Goal: Information Seeking & Learning: Understand process/instructions

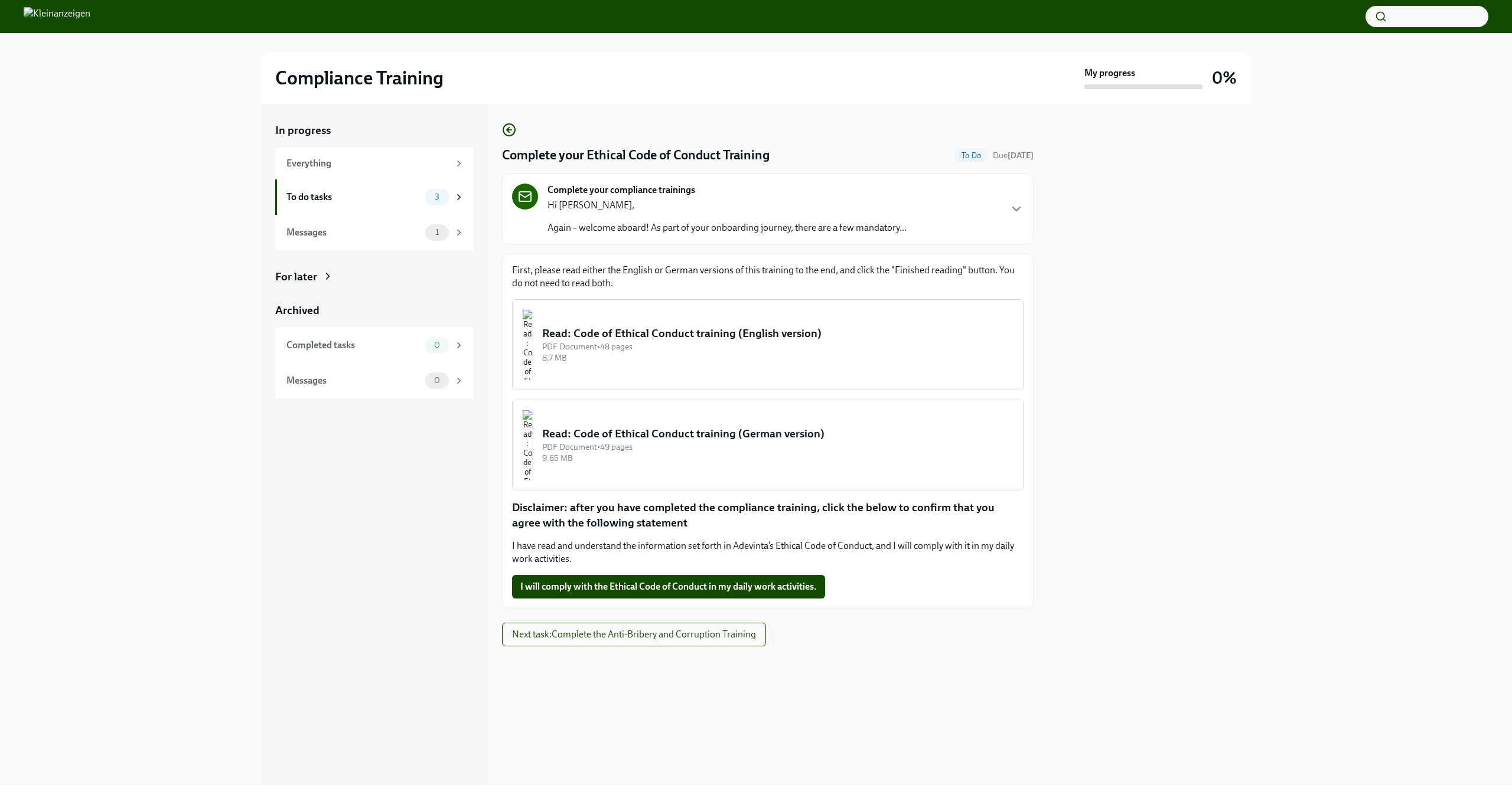
click at [781, 353] on div "8.7 MB" at bounding box center [778, 358] width 472 height 11
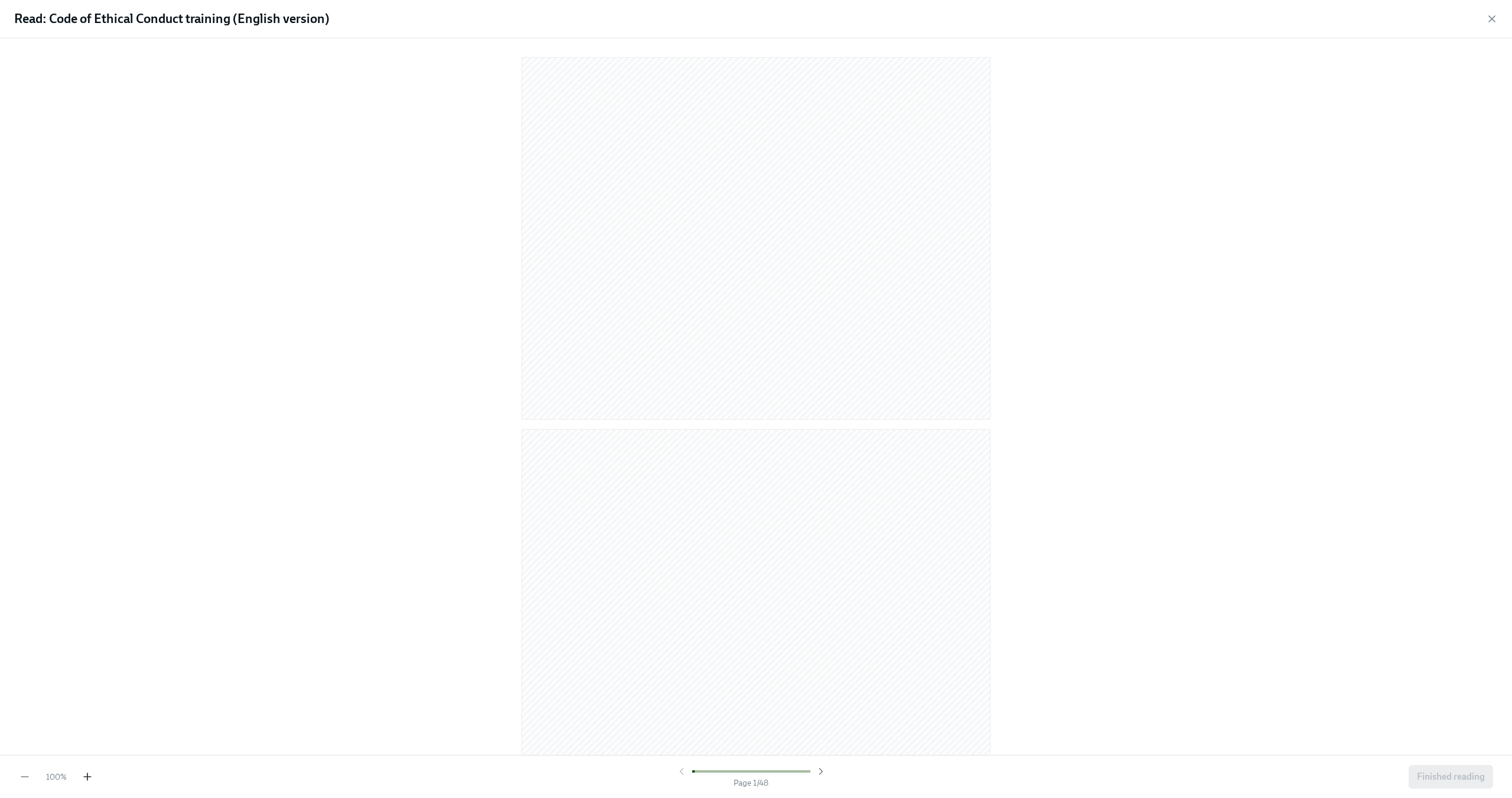
click at [86, 778] on icon "button" at bounding box center [87, 776] width 12 height 12
click at [88, 776] on icon "button" at bounding box center [87, 776] width 12 height 12
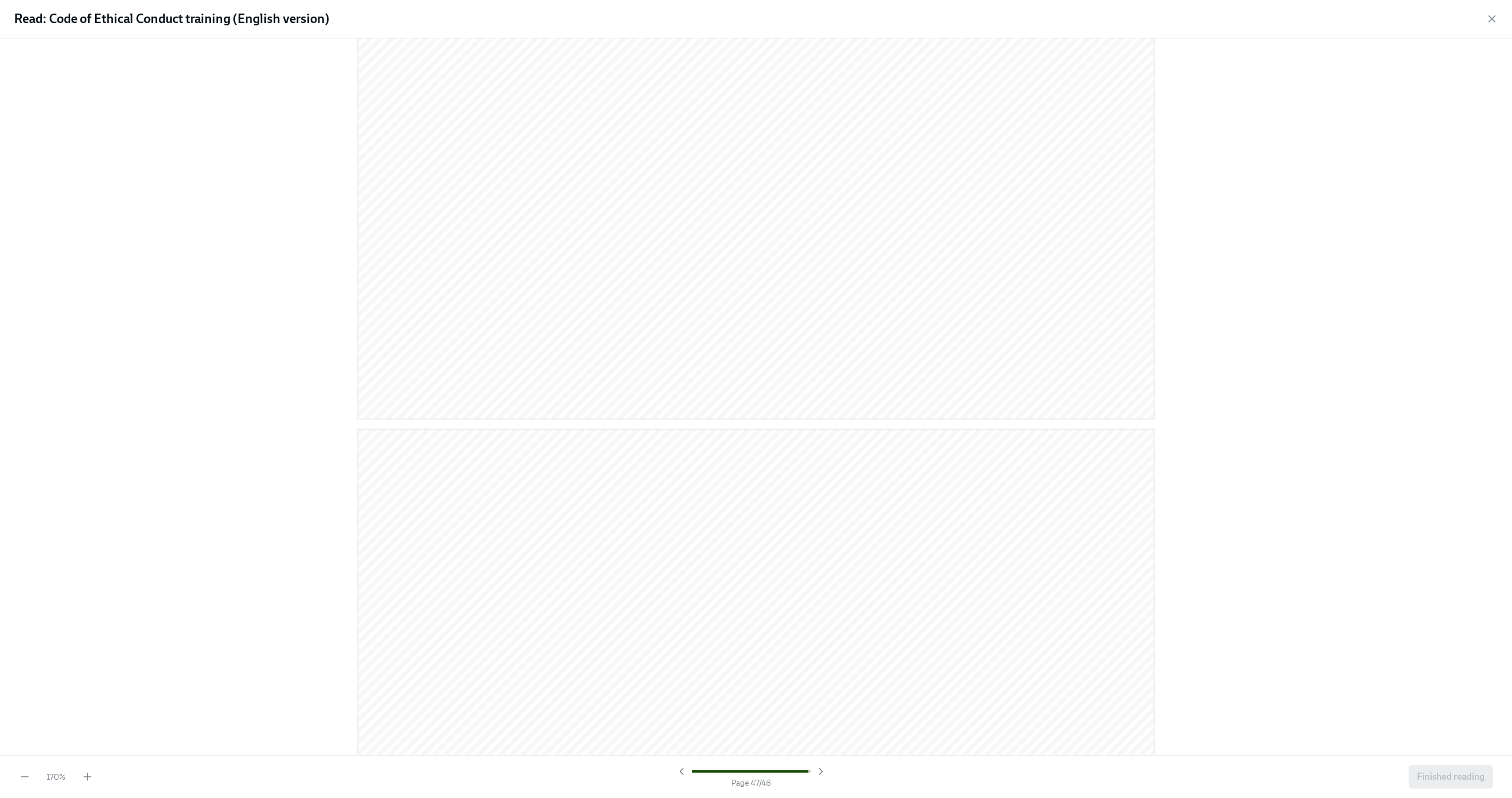
scroll to position [29330, 0]
click at [1491, 24] on icon "button" at bounding box center [1491, 18] width 12 height 12
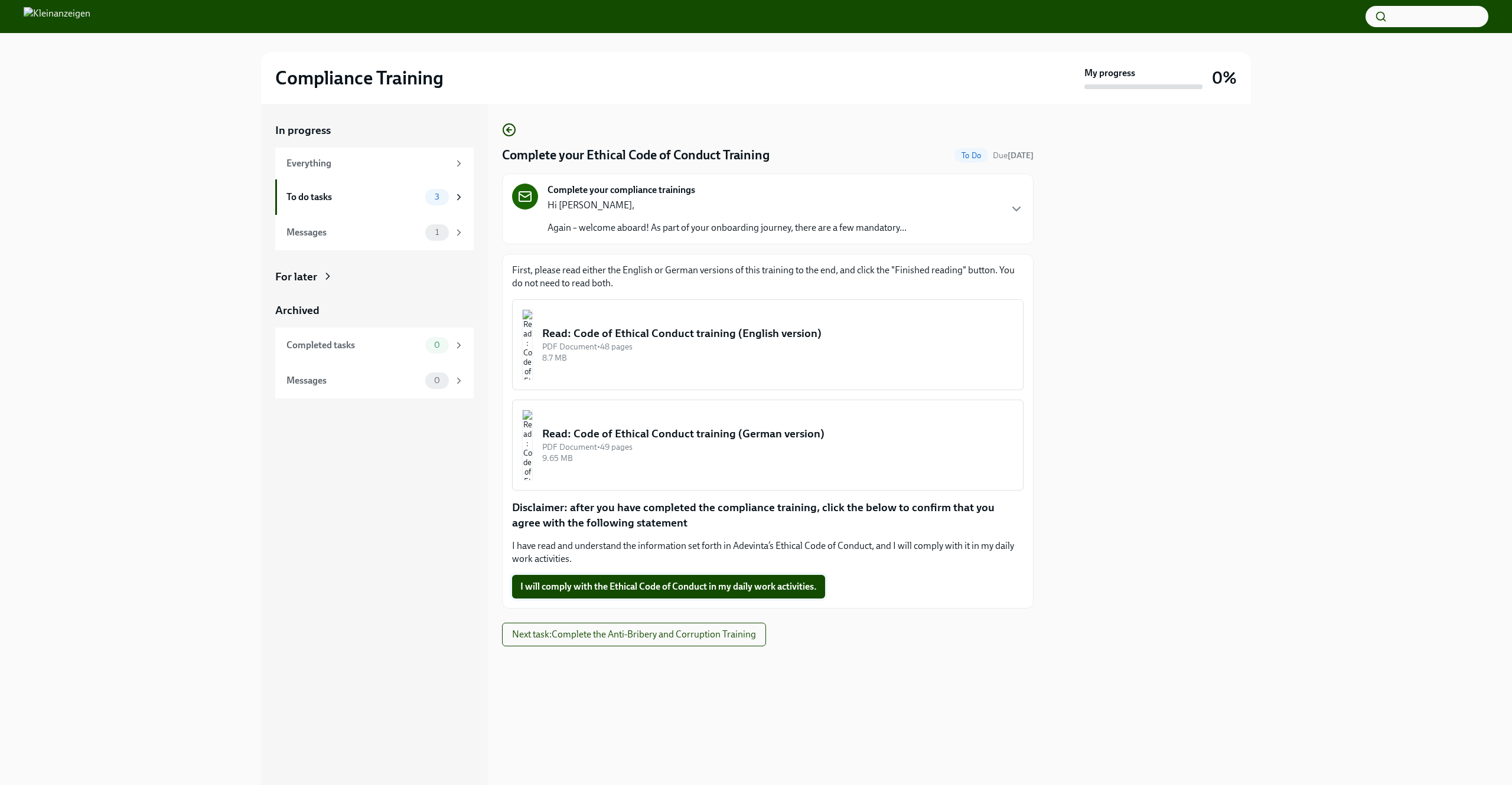
click at [720, 589] on span "I will comply with the Ethical Code of Conduct in my daily work activities." at bounding box center [668, 587] width 297 height 12
click at [691, 636] on span "Next task : Complete the Anti-Bribery and Corruption Training" at bounding box center [634, 634] width 244 height 12
click at [756, 370] on button "Read: Anti-Bribery and Corruption training (English version) PDF Document • 4 p…" at bounding box center [768, 345] width 512 height 91
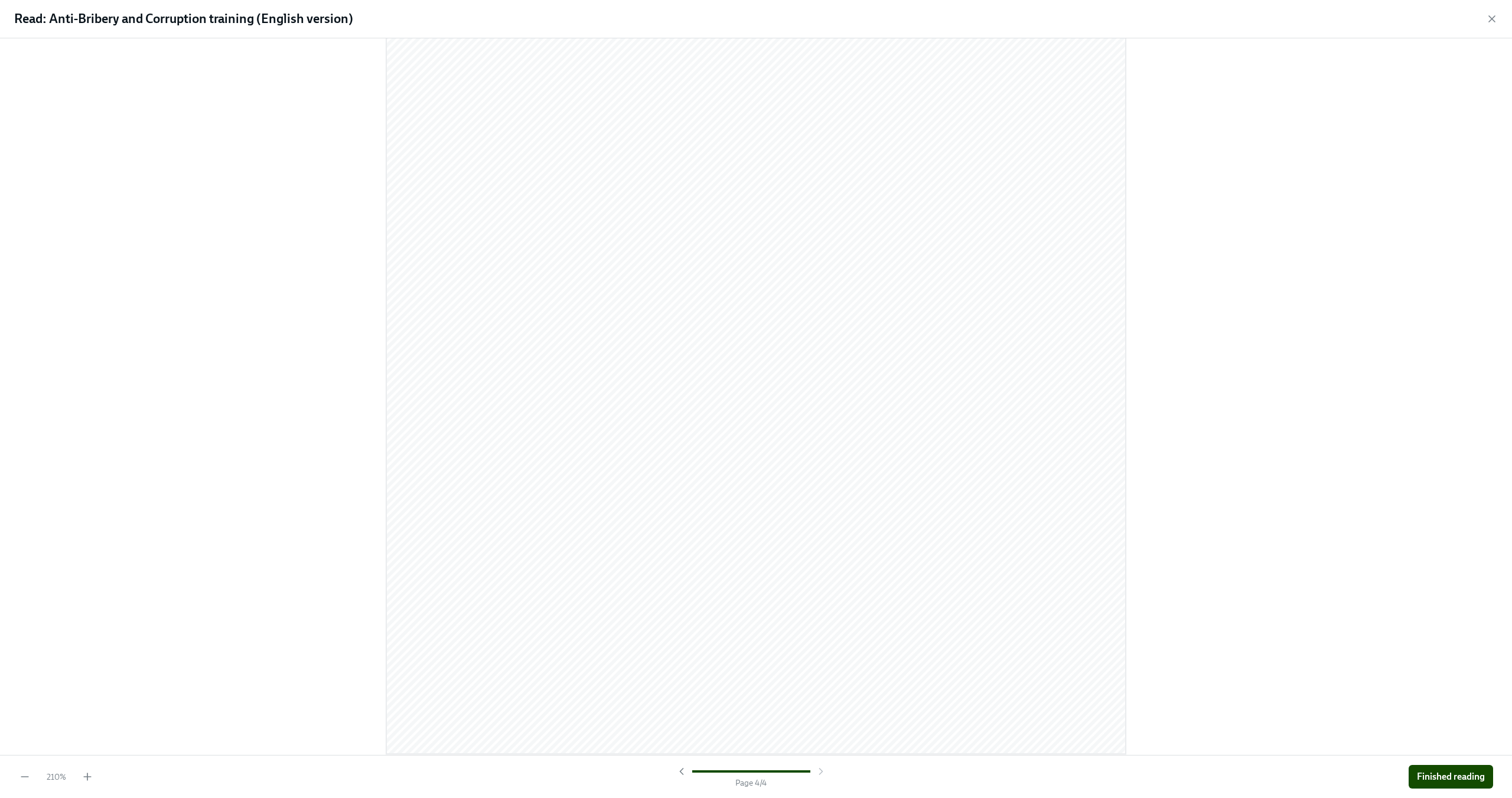
scroll to position [5450, 0]
click at [1490, 29] on div "Read: Anti-Bribery and Corruption training (English version)" at bounding box center [756, 19] width 1512 height 38
click at [1489, 23] on icon "button" at bounding box center [1491, 18] width 12 height 12
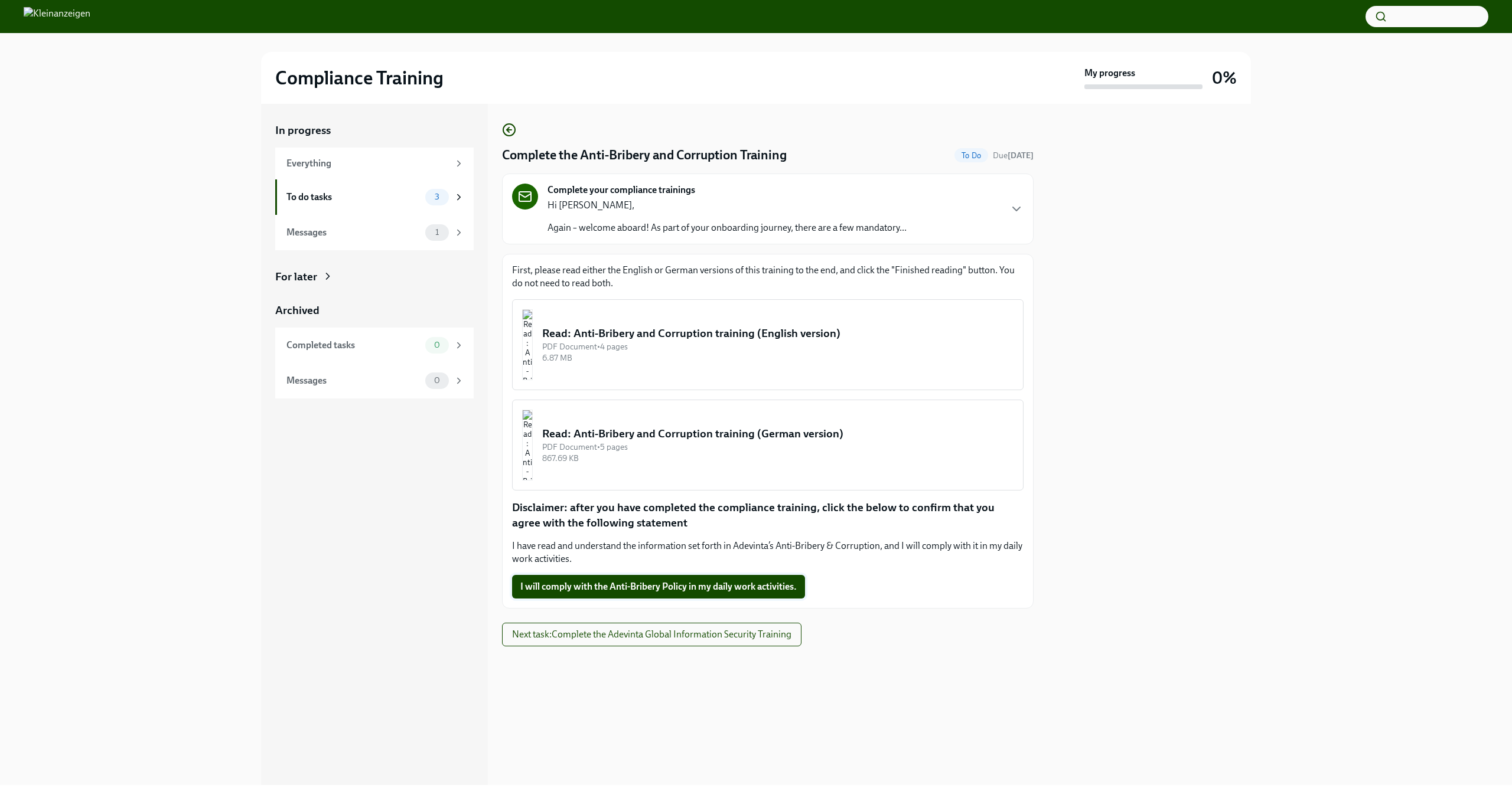
click at [763, 589] on span "I will comply with the Anti-Bribery Policy in my daily work activities." at bounding box center [658, 587] width 277 height 12
click at [697, 635] on span "Next task : Complete the Adevinta Global Information Security Training" at bounding box center [652, 634] width 279 height 12
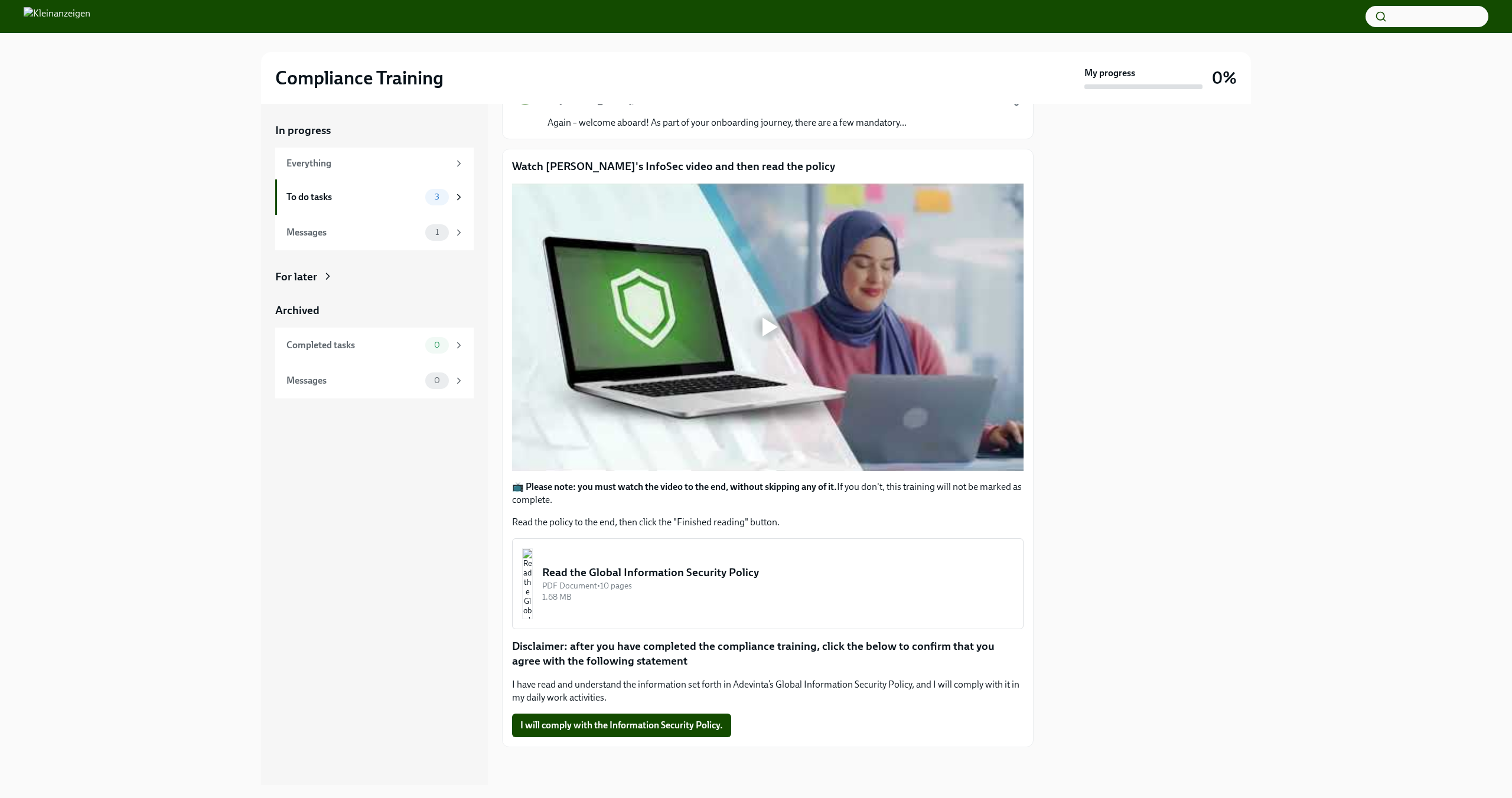
scroll to position [104, 0]
